Goal: Task Accomplishment & Management: Complete application form

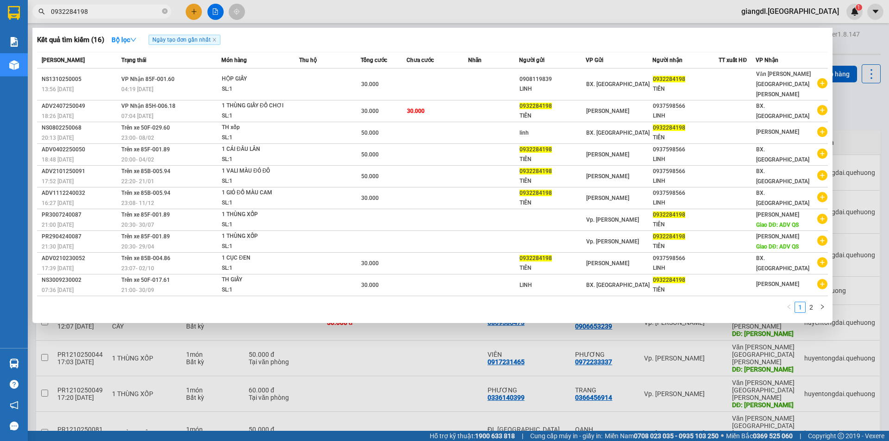
click at [113, 12] on input "0932284198" at bounding box center [105, 11] width 109 height 10
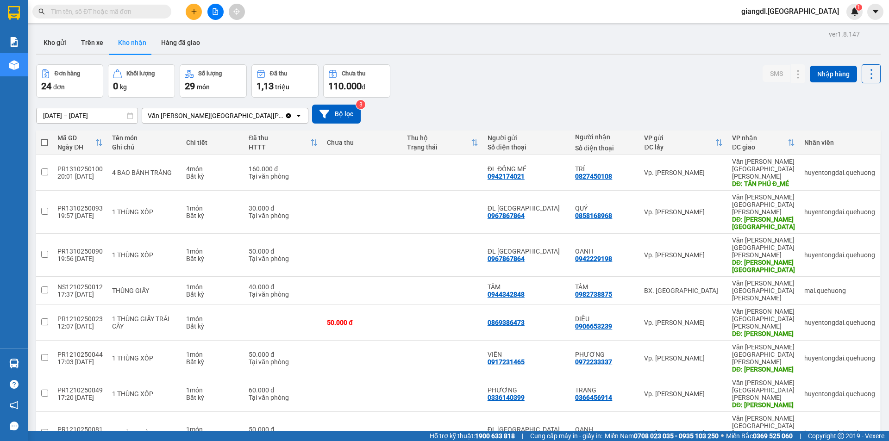
click at [118, 12] on input "text" at bounding box center [105, 11] width 109 height 10
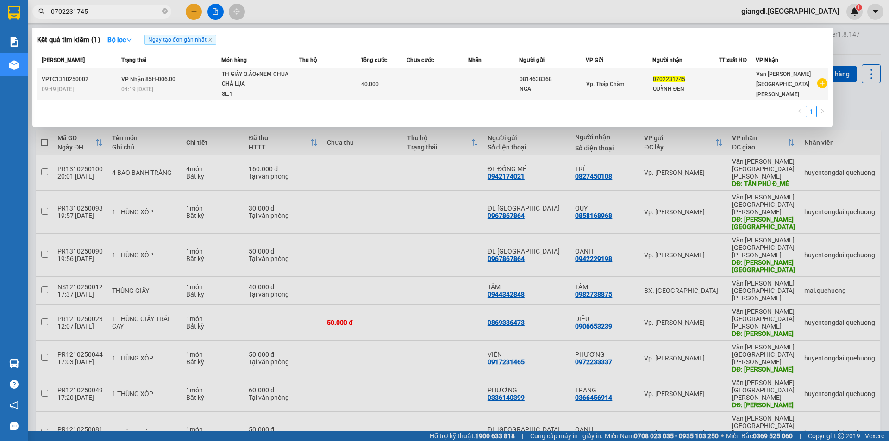
type input "0702231745"
click at [531, 80] on div "0814638368" at bounding box center [552, 80] width 66 height 10
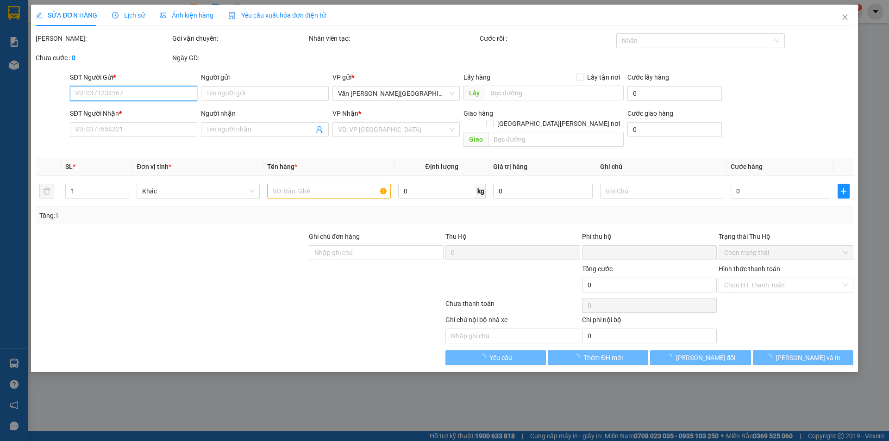
type input "0814638368"
type input "NGA"
type input "0702231745"
type input "QUỲNH ĐEN"
type input "0"
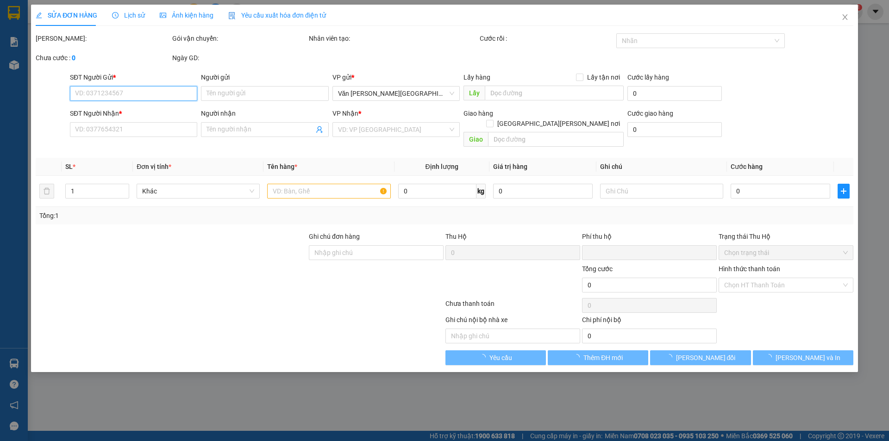
type input "40.000"
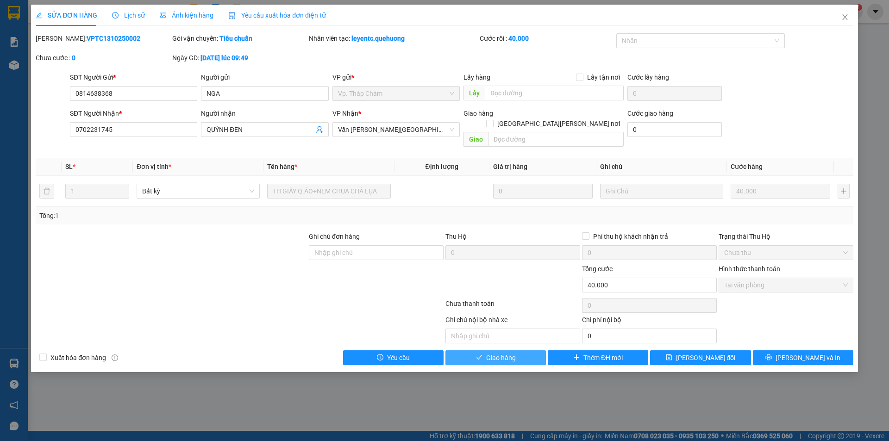
click at [490, 353] on span "Giao hàng" at bounding box center [501, 358] width 30 height 10
